Goal: Find specific page/section

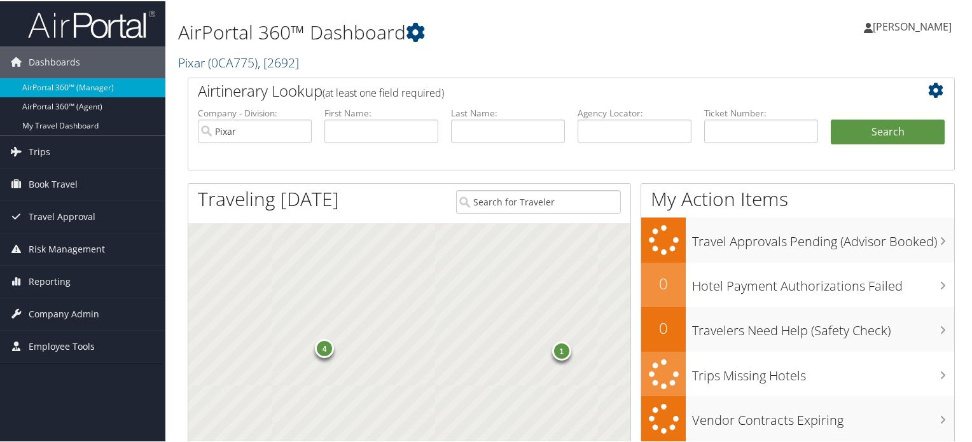
click at [209, 65] on span "( 0CA775 )" at bounding box center [233, 61] width 50 height 17
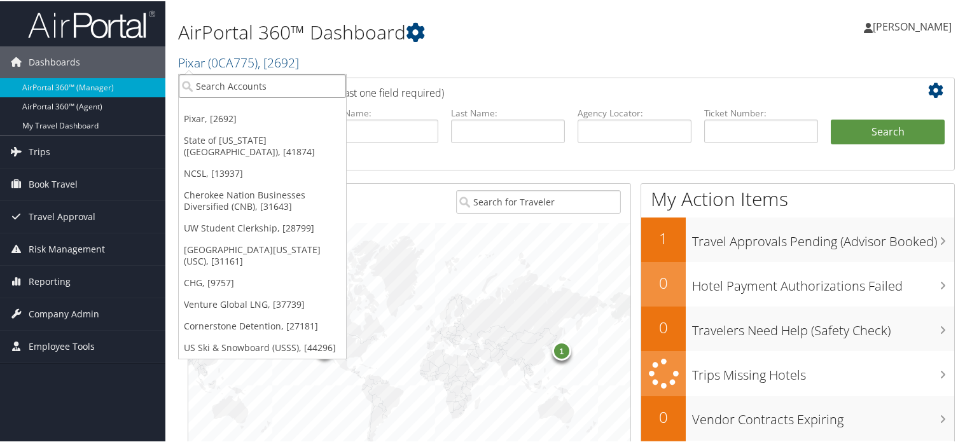
click at [219, 81] on input "search" at bounding box center [262, 85] width 167 height 24
type input "CHG"
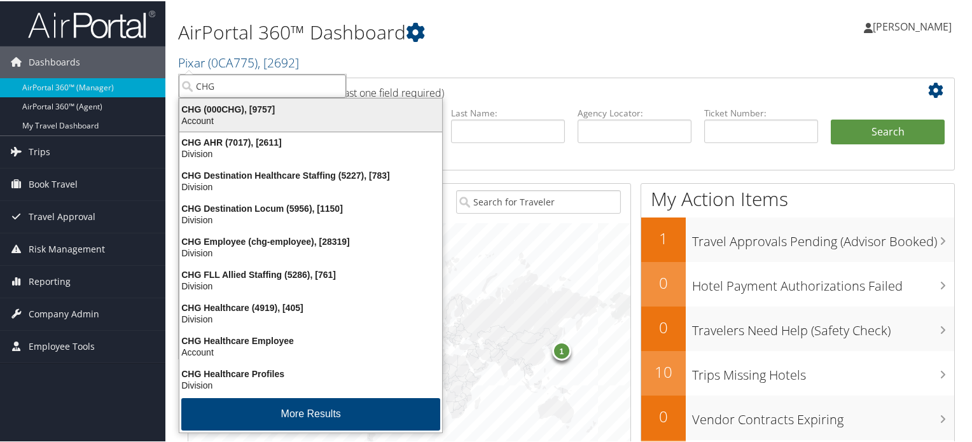
click at [313, 106] on div "CHG (000CHG), [9757]" at bounding box center [311, 107] width 278 height 11
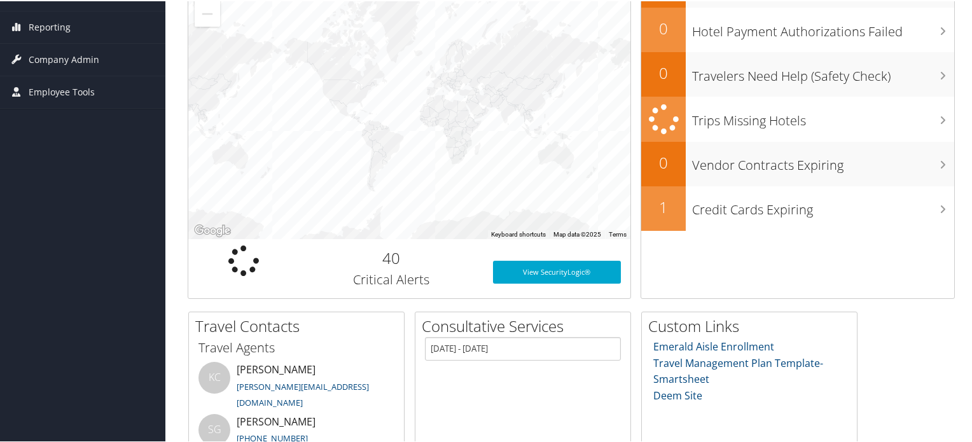
scroll to position [64, 0]
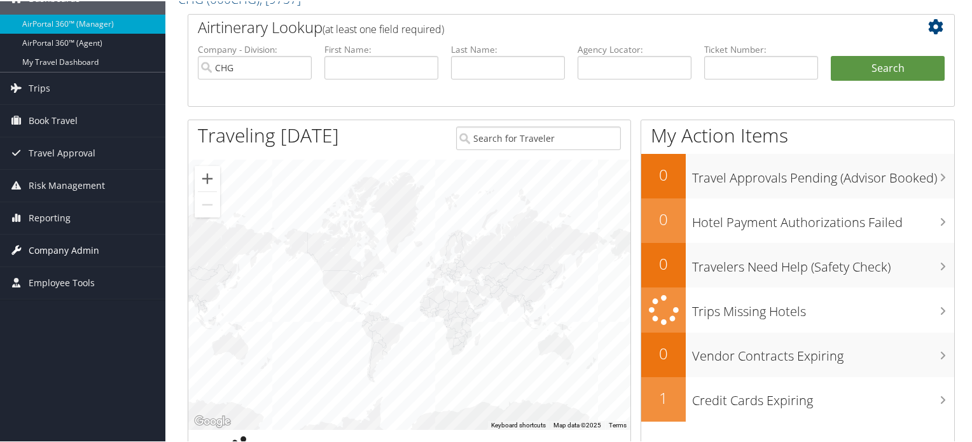
click at [69, 247] on span "Company Admin" at bounding box center [64, 249] width 71 height 32
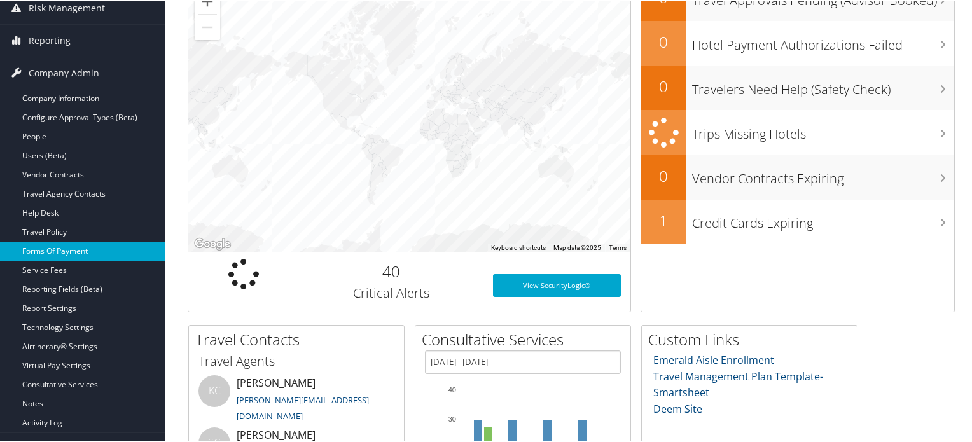
scroll to position [254, 0]
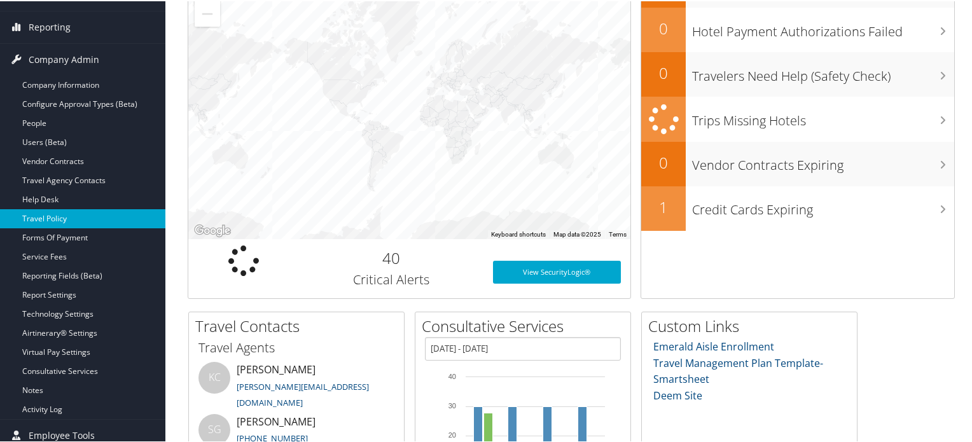
click at [56, 218] on link "Travel Policy" at bounding box center [82, 217] width 165 height 19
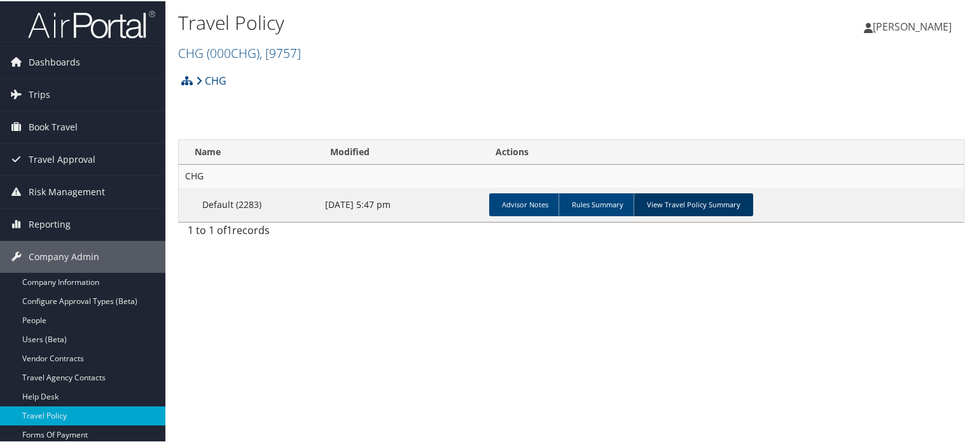
click at [680, 206] on link "View Travel Policy Summary" at bounding box center [693, 203] width 120 height 23
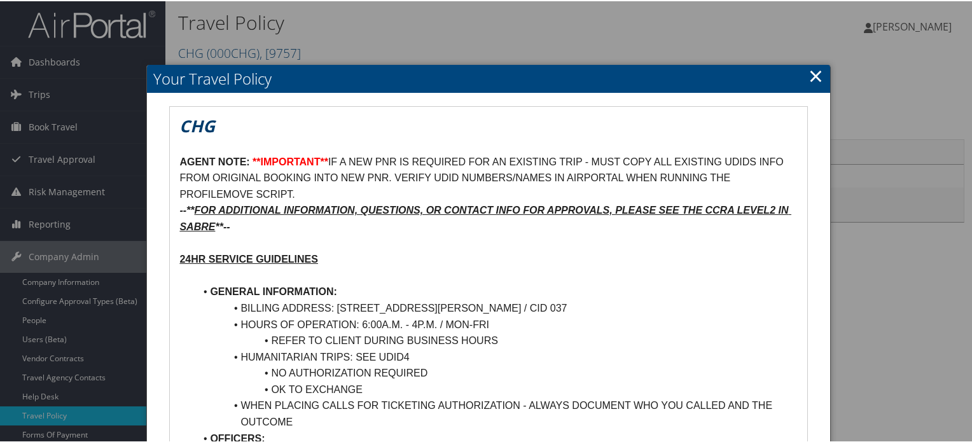
click at [809, 80] on link "×" at bounding box center [815, 74] width 15 height 25
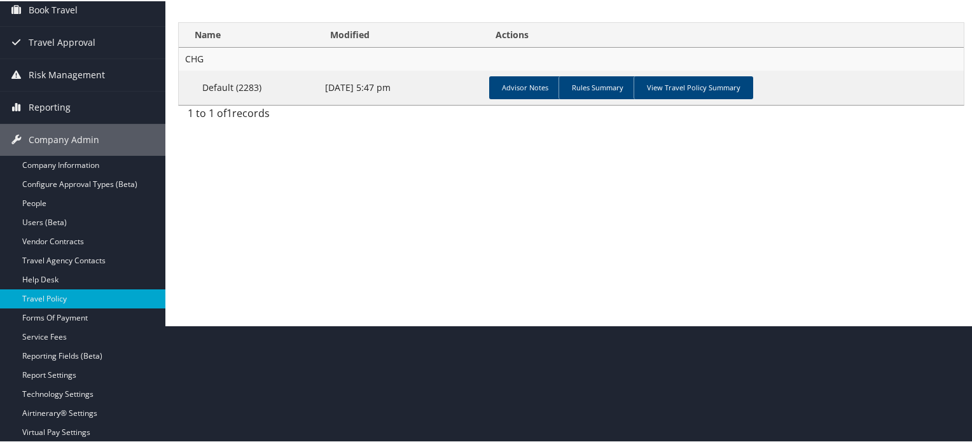
scroll to position [191, 0]
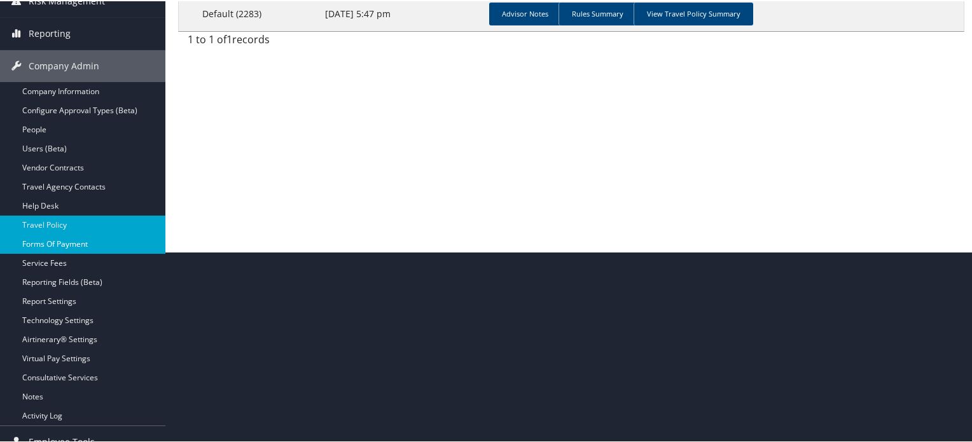
click at [85, 237] on link "Forms Of Payment" at bounding box center [82, 242] width 165 height 19
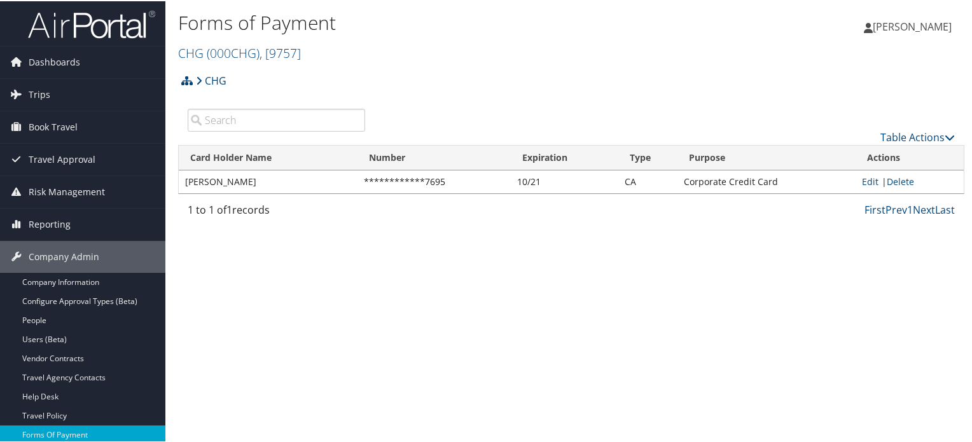
click at [99, 16] on img at bounding box center [91, 23] width 127 height 30
